Goal: Transaction & Acquisition: Download file/media

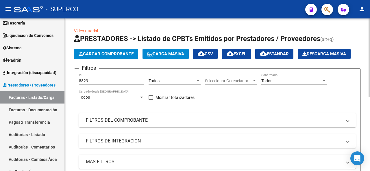
scroll to position [0, 400]
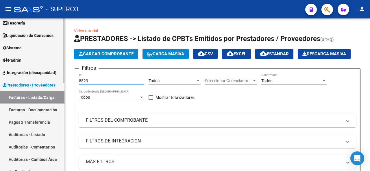
drag, startPoint x: 99, startPoint y: 78, endPoint x: 53, endPoint y: 81, distance: 46.6
click at [53, 81] on mat-sidenav-container "Firma Express Reportes Tablero de Control Ingresos Percibidos Análisis de todos…" at bounding box center [185, 94] width 370 height 153
type input "6"
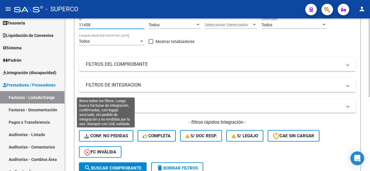
scroll to position [85, 0]
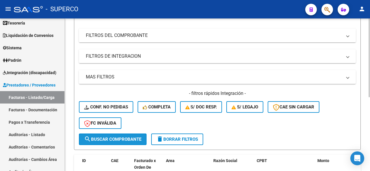
click at [108, 138] on span "search Buscar Comprobante" at bounding box center [112, 139] width 57 height 5
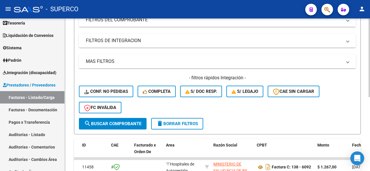
scroll to position [143, 0]
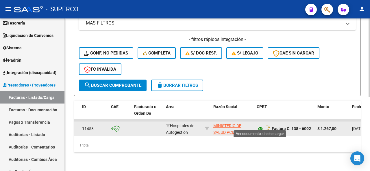
click at [260, 126] on icon at bounding box center [260, 129] width 8 height 7
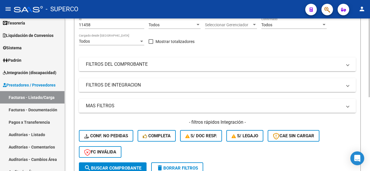
scroll to position [27, 0]
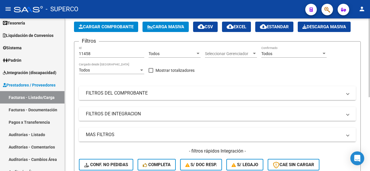
click at [100, 51] on div "11458 Id" at bounding box center [111, 52] width 65 height 12
click at [99, 53] on input "11458" at bounding box center [111, 53] width 65 height 5
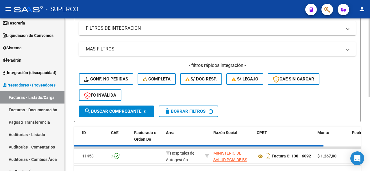
scroll to position [114, 0]
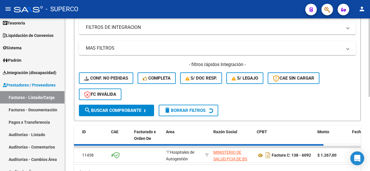
click at [102, 107] on button "search Buscar Comprobante" at bounding box center [116, 111] width 75 height 12
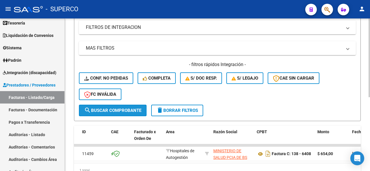
click at [103, 111] on span "search Buscar Comprobante" at bounding box center [112, 110] width 57 height 5
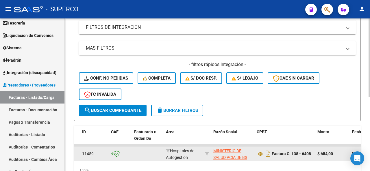
scroll to position [143, 0]
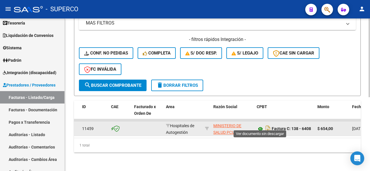
click at [261, 126] on icon at bounding box center [260, 129] width 8 height 7
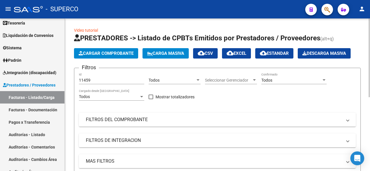
scroll to position [0, 0]
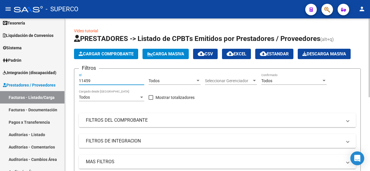
click at [95, 79] on input "11459" at bounding box center [111, 81] width 65 height 5
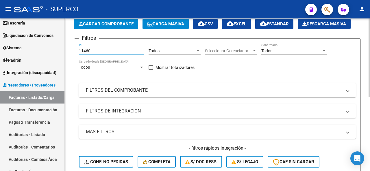
scroll to position [58, 0]
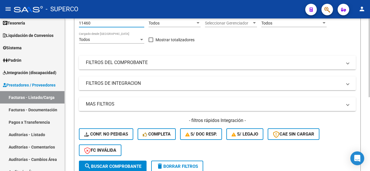
click at [116, 164] on span "search Buscar Comprobante" at bounding box center [112, 166] width 57 height 5
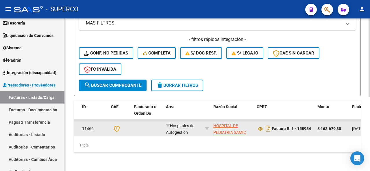
scroll to position [0, 0]
click at [262, 126] on icon at bounding box center [260, 129] width 8 height 7
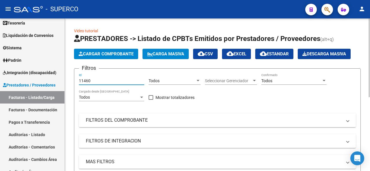
click at [92, 81] on input "11460" at bounding box center [111, 81] width 65 height 5
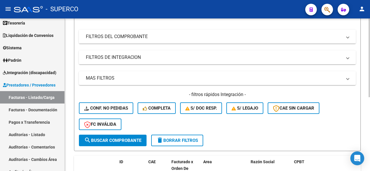
scroll to position [116, 0]
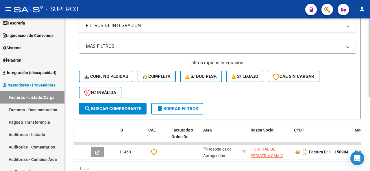
click at [130, 106] on span "search Buscar Comprobante" at bounding box center [112, 108] width 57 height 5
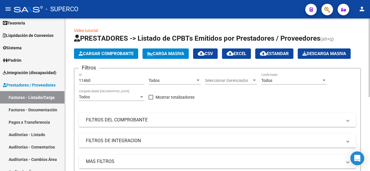
scroll to position [0, 0]
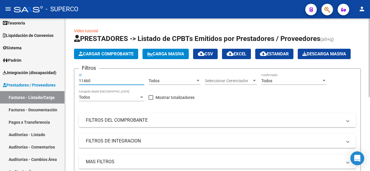
click at [99, 79] on input "11460" at bounding box center [111, 81] width 65 height 5
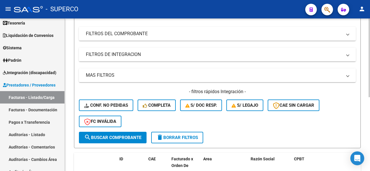
click at [130, 135] on span "search Buscar Comprobante" at bounding box center [112, 137] width 57 height 5
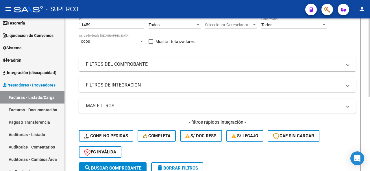
scroll to position [114, 0]
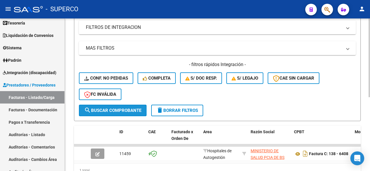
click at [106, 111] on span "search Buscar Comprobante" at bounding box center [112, 110] width 57 height 5
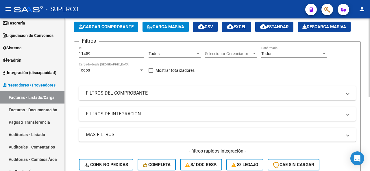
click at [92, 55] on input "11459" at bounding box center [111, 53] width 65 height 5
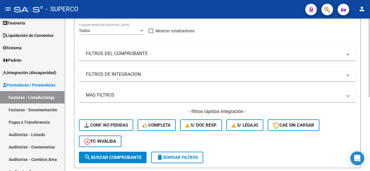
scroll to position [85, 0]
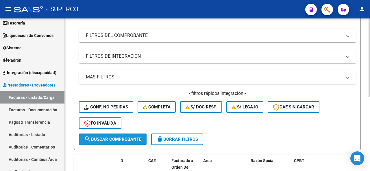
click at [109, 144] on button "search Buscar Comprobante" at bounding box center [113, 140] width 68 height 12
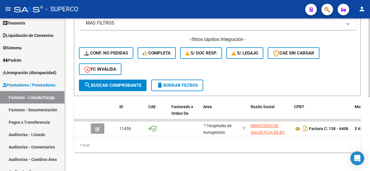
scroll to position [0, 0]
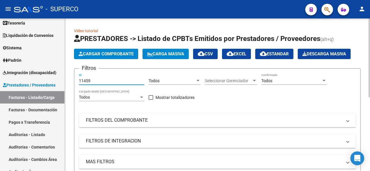
click at [95, 79] on input "11459" at bounding box center [111, 81] width 65 height 5
type input "11459"
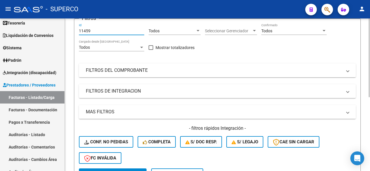
scroll to position [58, 0]
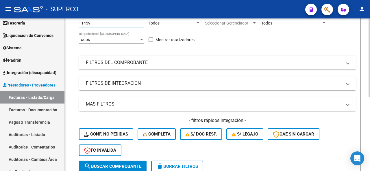
click at [116, 165] on span "search Buscar Comprobante" at bounding box center [112, 166] width 57 height 5
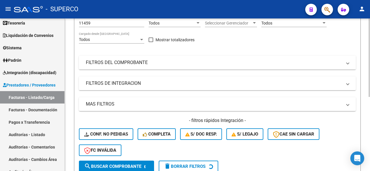
scroll to position [0, 0]
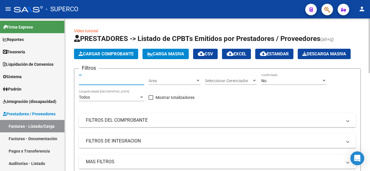
click at [89, 81] on input "Id" at bounding box center [111, 81] width 65 height 5
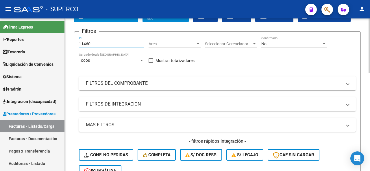
scroll to position [29, 0]
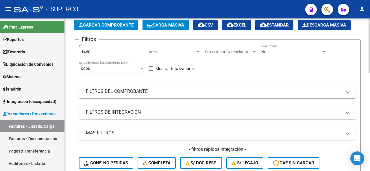
click at [308, 46] on div "No Confirmado" at bounding box center [293, 50] width 65 height 12
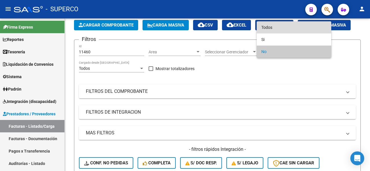
click at [287, 24] on span "Todos" at bounding box center [293, 27] width 65 height 12
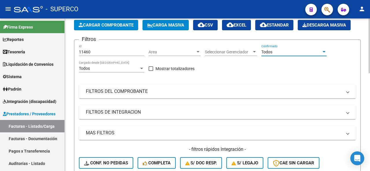
scroll to position [58, 0]
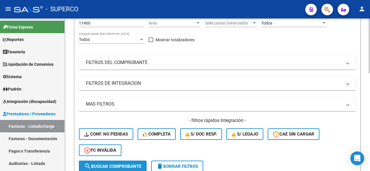
click at [99, 162] on button "search Buscar Comprobante" at bounding box center [113, 167] width 68 height 12
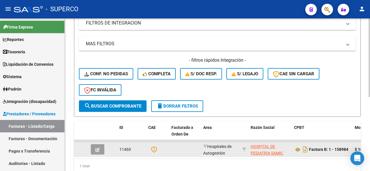
scroll to position [143, 0]
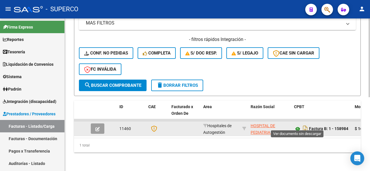
click at [300, 126] on icon at bounding box center [298, 129] width 8 height 7
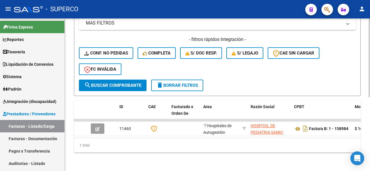
scroll to position [27, 0]
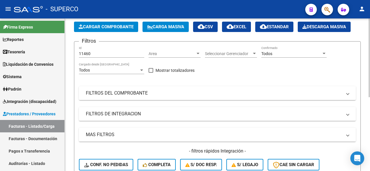
click at [97, 49] on div "11460 Id" at bounding box center [111, 52] width 65 height 12
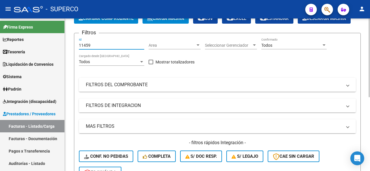
scroll to position [114, 0]
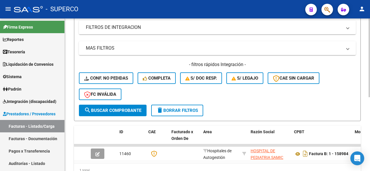
type input "11459"
click at [120, 101] on div "- filtros rápidos Integración - Conf. no pedidas Completa S/ Doc Resp. S/ legaj…" at bounding box center [217, 83] width 277 height 43
click at [119, 108] on span "search Buscar Comprobante" at bounding box center [112, 110] width 57 height 5
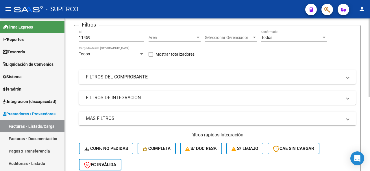
scroll to position [27, 0]
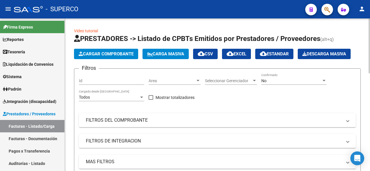
click at [90, 82] on input "Id" at bounding box center [111, 81] width 65 height 5
type input "11462"
click at [292, 79] on div "No" at bounding box center [291, 81] width 60 height 5
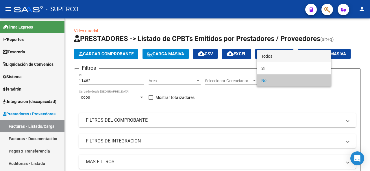
click at [280, 56] on span "Todos" at bounding box center [293, 56] width 65 height 12
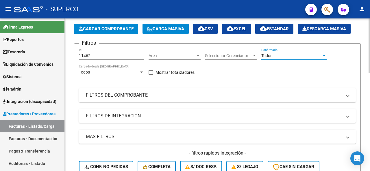
scroll to position [58, 0]
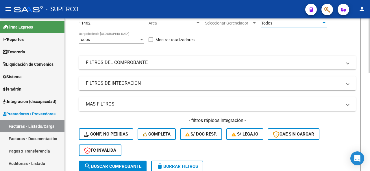
click at [113, 164] on span "search Buscar Comprobante" at bounding box center [112, 166] width 57 height 5
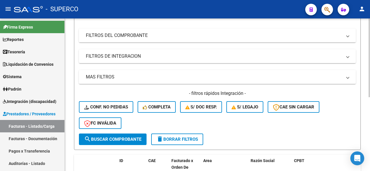
scroll to position [143, 0]
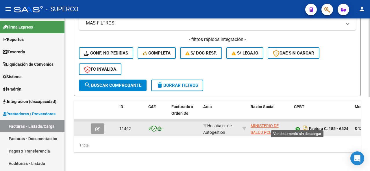
click at [297, 126] on icon at bounding box center [298, 129] width 8 height 7
